Goal: Complete application form: Complete application form

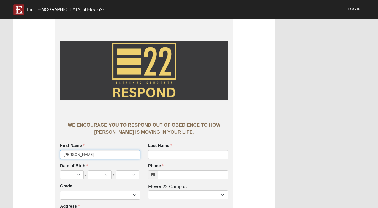
type input "genevieve"
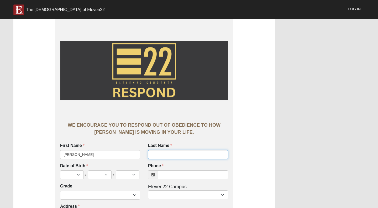
type input "Harrison"
select select "4"
select select "26"
select select "2010"
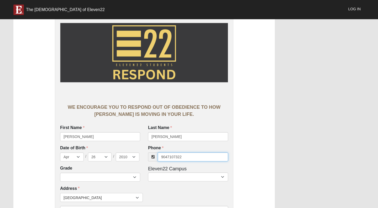
scroll to position [37, 0]
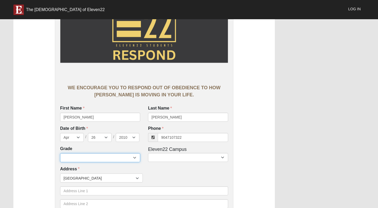
type input "(904) 710-7322"
select select "2028"
click at [162, 162] on div "Grade 6th Grade 7th Grade 8th Grade 9th Grade 10th Grade 11th Grade 12th Grade …" at bounding box center [144, 156] width 176 height 20
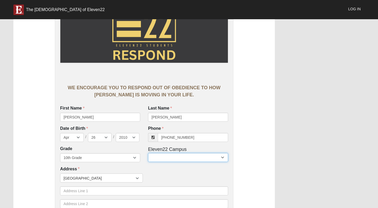
select select "17"
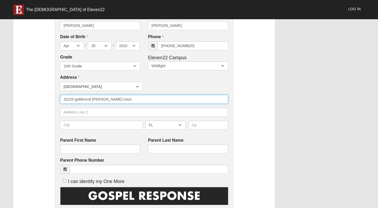
scroll to position [132, 0]
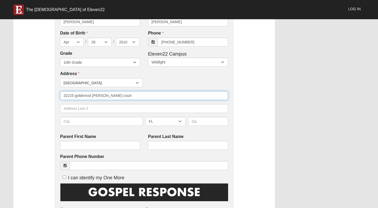
type input "32225 goldenrod parke court"
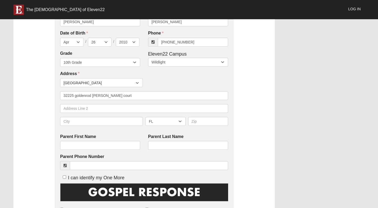
click at [126, 126] on div "AL AK AS AR AZ CA CO CT DE DC FM FL GA GU HI ID IL IN IA KS KY LA ME MH MD MA M…" at bounding box center [144, 123] width 171 height 13
type input "fernandina"
type input "2"
type input "32034"
type input "jenny"
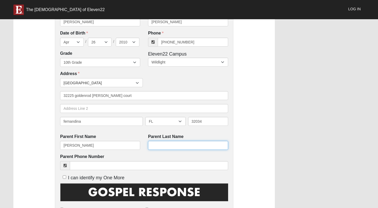
type input "Harrison"
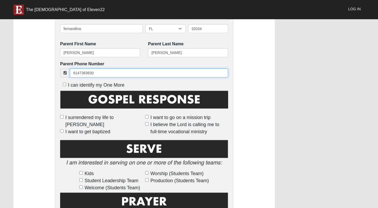
scroll to position [226, 0]
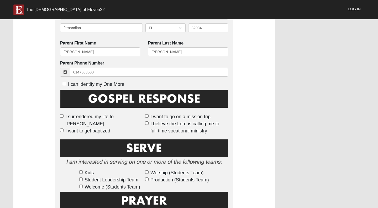
type input "(614) 738-3630"
click at [62, 115] on input "I surrendered my life to Jesus" at bounding box center [61, 115] width 3 height 3
checkbox input "true"
click at [145, 117] on input "I want to go on a mission trip" at bounding box center [146, 115] width 3 height 3
checkbox input "true"
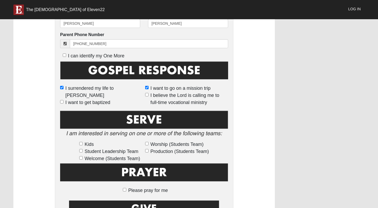
scroll to position [258, 0]
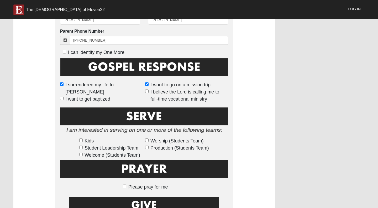
click at [82, 148] on label "Student Leadership Team" at bounding box center [111, 147] width 64 height 7
click at [82, 148] on input "Student Leadership Team" at bounding box center [80, 146] width 3 height 3
checkbox input "true"
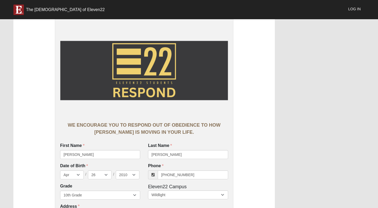
scroll to position [0, 0]
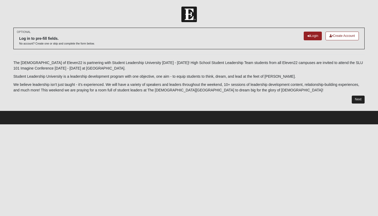
click at [356, 95] on link "Next" at bounding box center [358, 99] width 13 height 8
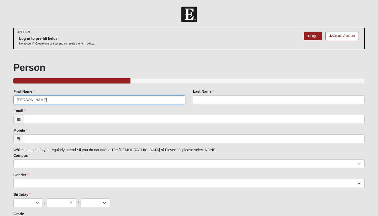
type input "[PERSON_NAME]"
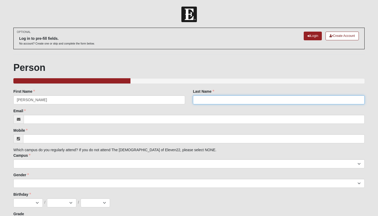
type input "Harrison"
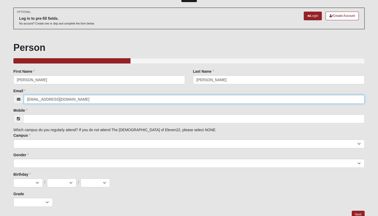
scroll to position [31, 0]
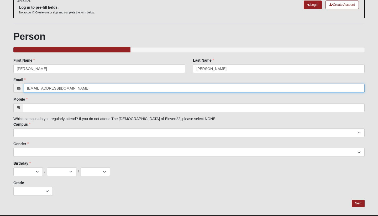
type input "genpaige2010@gmail.com"
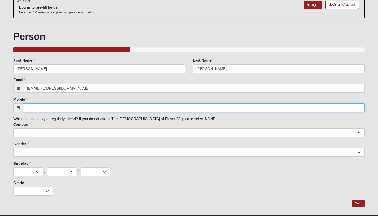
click at [163, 108] on input "Mobile" at bounding box center [194, 107] width 342 height 9
click at [32, 107] on input "9047107322" at bounding box center [194, 107] width 342 height 9
click at [28, 107] on input "904)7107322" at bounding box center [194, 107] width 342 height 9
click at [26, 107] on input "904)7107322" at bounding box center [194, 107] width 342 height 9
click at [35, 106] on input "(904)7107322" at bounding box center [194, 107] width 342 height 9
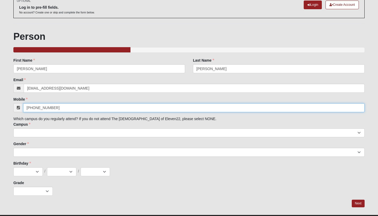
click at [43, 106] on input "(904)-7107322" at bounding box center [194, 107] width 342 height 9
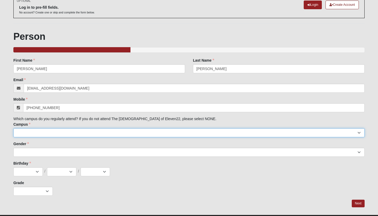
type input "(904) 710-7322"
select select "17"
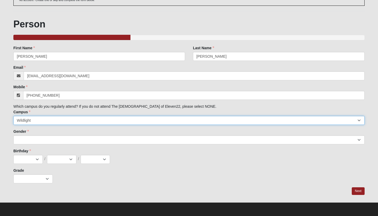
scroll to position [43, 0]
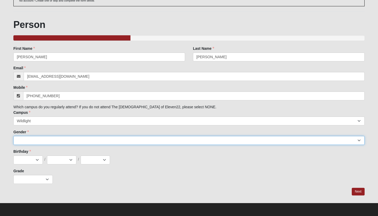
select select "2"
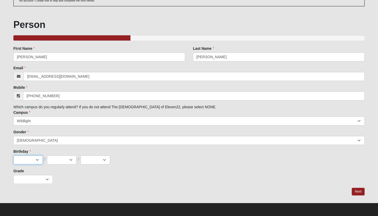
select select "4"
select select "26"
select select "2010"
select select "2"
click at [362, 191] on link "Next" at bounding box center [358, 191] width 13 height 8
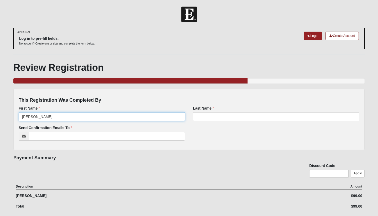
type input "[PERSON_NAME]"
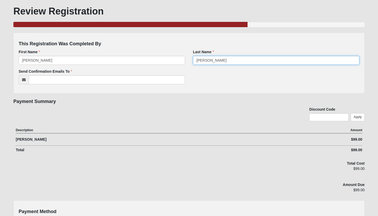
scroll to position [52, 0]
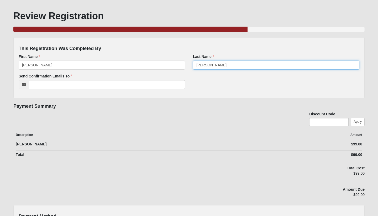
type input "Harrison"
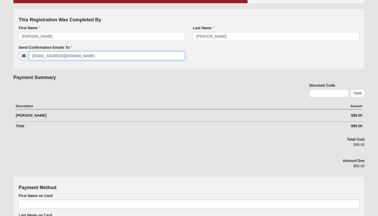
scroll to position [91, 0]
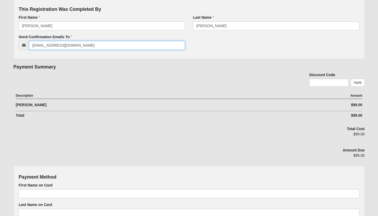
type input "genpaige2010@gmail.com"
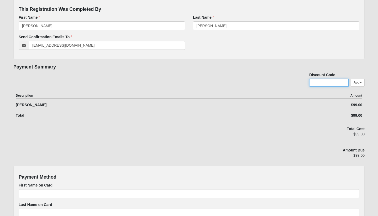
click at [312, 82] on input "text" at bounding box center [329, 83] width 39 height 8
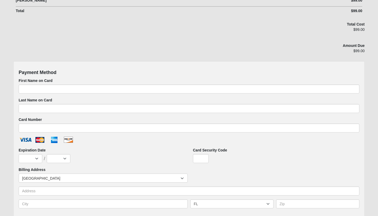
scroll to position [198, 0]
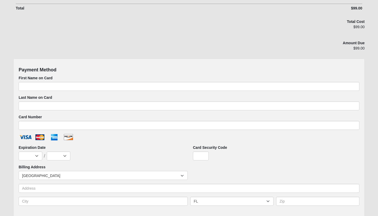
click at [243, 92] on div "First Name on Card Last Name on Card Card Number Expiration Date Jan Feb Mar Ap…" at bounding box center [189, 142] width 341 height 134
click at [239, 90] on div "First Name on Card Last Name on Card Card Number Expiration Date Jan Feb Mar Ap…" at bounding box center [189, 142] width 341 height 134
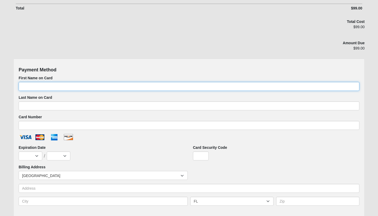
click at [238, 87] on input "First Name on Card" at bounding box center [189, 86] width 341 height 9
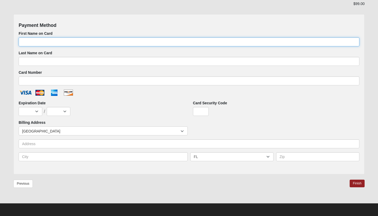
scroll to position [242, 0]
type input "Joshua"
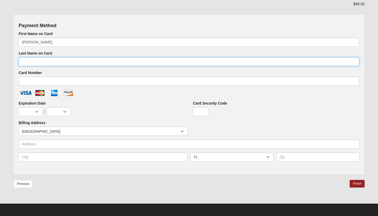
click at [134, 62] on input "Last Name on Card" at bounding box center [189, 61] width 341 height 9
type input "Harrison"
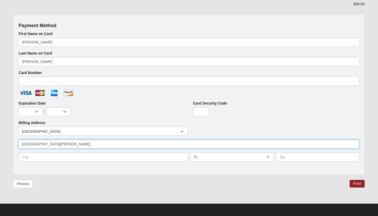
type input "32225 Goldenrod parke Court"
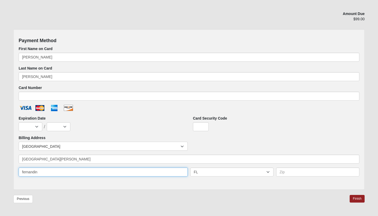
scroll to position [226, 0]
click at [24, 172] on input "fernandina Beach" at bounding box center [103, 172] width 169 height 9
type input "Fernandina Beach"
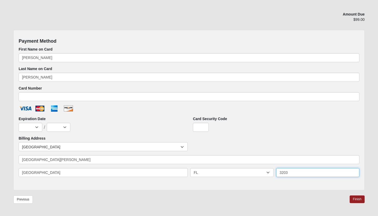
type input "32034"
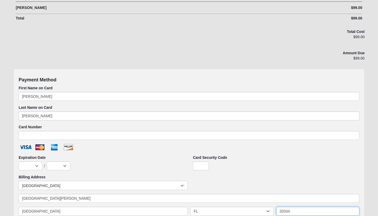
scroll to position [188, 0]
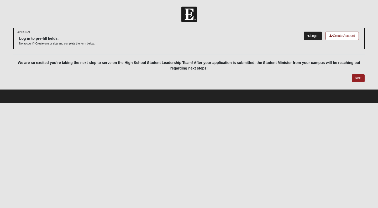
click at [308, 34] on link "Login" at bounding box center [313, 36] width 18 height 9
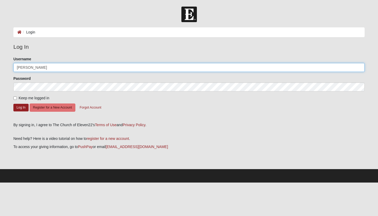
click at [125, 67] on input "[PERSON_NAME]" at bounding box center [189, 67] width 352 height 9
type input "[PERSON_NAME]"
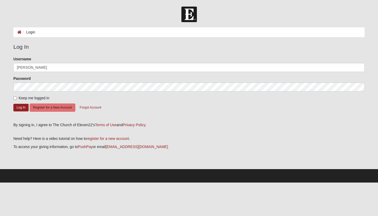
click at [18, 96] on label "Keep me logged in" at bounding box center [31, 98] width 36 height 6
click at [17, 96] on input "Keep me logged in" at bounding box center [14, 97] width 3 height 3
checkbox input "true"
click at [18, 107] on button "Log In" at bounding box center [20, 108] width 15 height 8
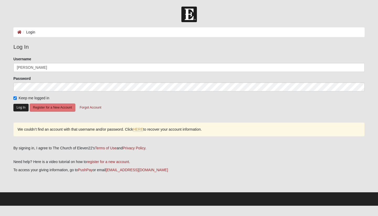
click at [18, 110] on button "Log In" at bounding box center [20, 108] width 15 height 8
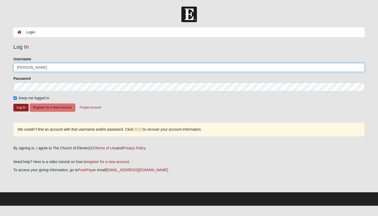
click at [58, 66] on input "Genevieve Harrison" at bounding box center [189, 67] width 352 height 9
type input "Genevieve"
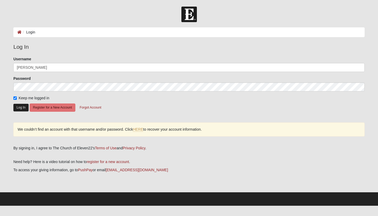
click at [16, 104] on button "Log In" at bounding box center [20, 108] width 15 height 8
click at [19, 108] on button "Log In" at bounding box center [20, 108] width 15 height 8
click at [138, 130] on link "HERE" at bounding box center [138, 129] width 10 height 4
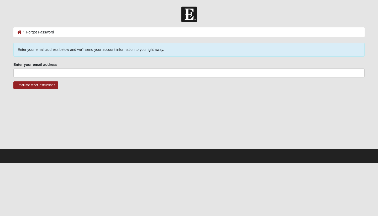
click at [114, 79] on fieldset "Enter your email address Enter your email address is required." at bounding box center [189, 71] width 352 height 19
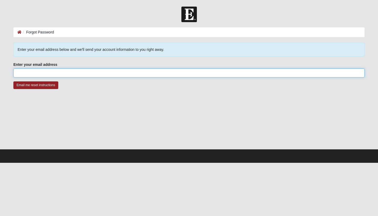
click at [114, 73] on input "Enter your email address" at bounding box center [189, 72] width 352 height 9
type input "H"
type input "[EMAIL_ADDRESS][DOMAIN_NAME]"
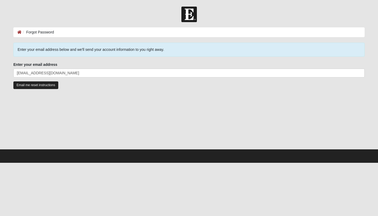
click at [53, 85] on input "Email me reset instructions" at bounding box center [35, 85] width 45 height 8
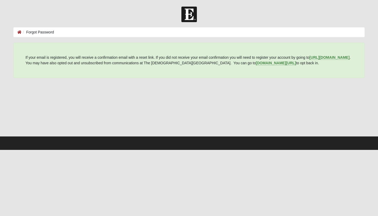
click at [17, 31] on ol "Forgot Password" at bounding box center [189, 32] width 352 height 10
click at [20, 33] on icon at bounding box center [19, 32] width 4 height 4
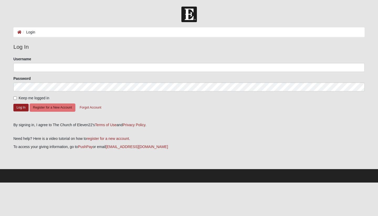
click at [38, 72] on form "Please correct the following: Username Password Keep me logged in Log In Regist…" at bounding box center [189, 87] width 352 height 62
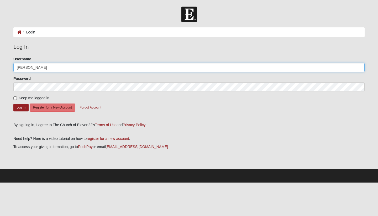
type input "Genevieve"
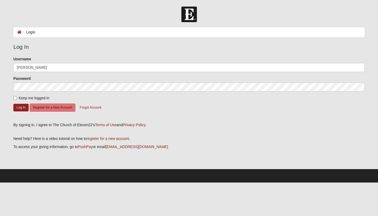
click at [13, 96] on div "Please correct the following: Username Genevieve Password Keep me logged in Log…" at bounding box center [189, 87] width 360 height 62
click at [14, 98] on input "Keep me logged in" at bounding box center [14, 97] width 3 height 3
checkbox input "true"
click at [31, 106] on button "Register for a New Account" at bounding box center [53, 107] width 46 height 8
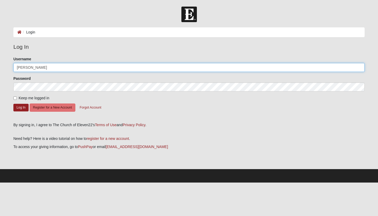
type input "[PERSON_NAME]"
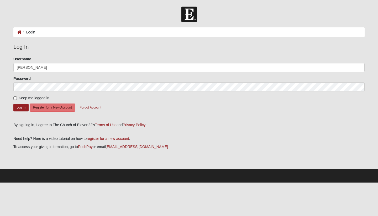
click at [14, 99] on input "Keep me logged in" at bounding box center [14, 97] width 3 height 3
checkbox input "true"
click at [18, 105] on button "Log In" at bounding box center [20, 108] width 15 height 8
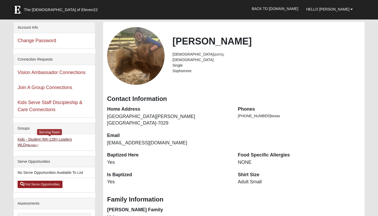
click at [71, 140] on link "Kids - Student (6th-12th) Leaders WLD (Member )" at bounding box center [45, 142] width 54 height 10
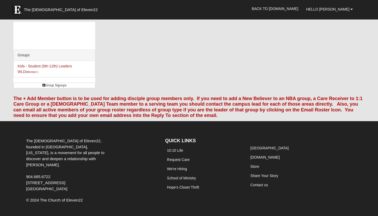
click at [57, 69] on li "Kids - Student (6th-12th) Leaders WLD (Member )" at bounding box center [54, 69] width 81 height 16
click at [58, 86] on link "Group Signups" at bounding box center [54, 86] width 82 height 6
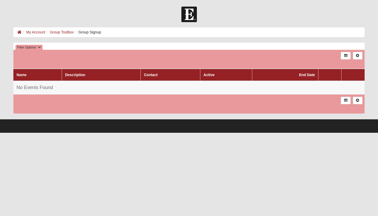
click at [58, 86] on td "No Events Found" at bounding box center [189, 87] width 352 height 13
click at [20, 32] on icon at bounding box center [19, 32] width 4 height 4
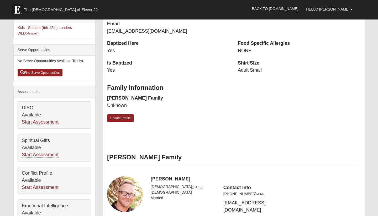
scroll to position [111, 0]
click at [59, 157] on link "Start Assessment" at bounding box center [40, 155] width 37 height 6
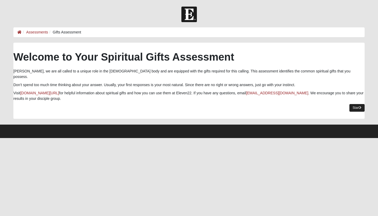
click at [358, 104] on link "Start" at bounding box center [357, 108] width 15 height 8
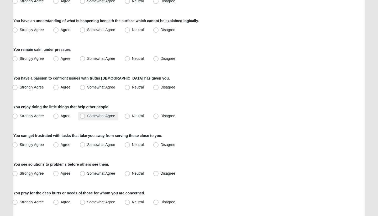
scroll to position [141, 0]
